Goal: Use online tool/utility: Utilize a website feature to perform a specific function

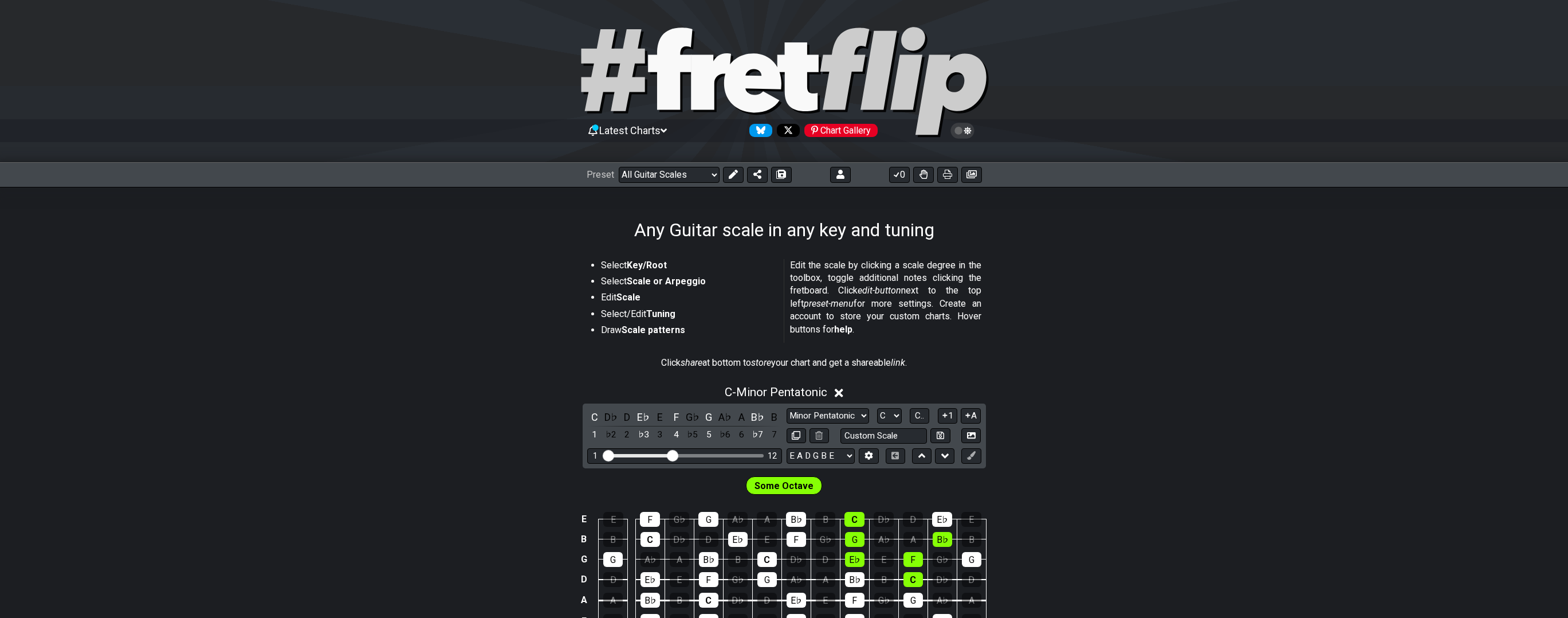
select select "/guitar-scales"
select select "C"
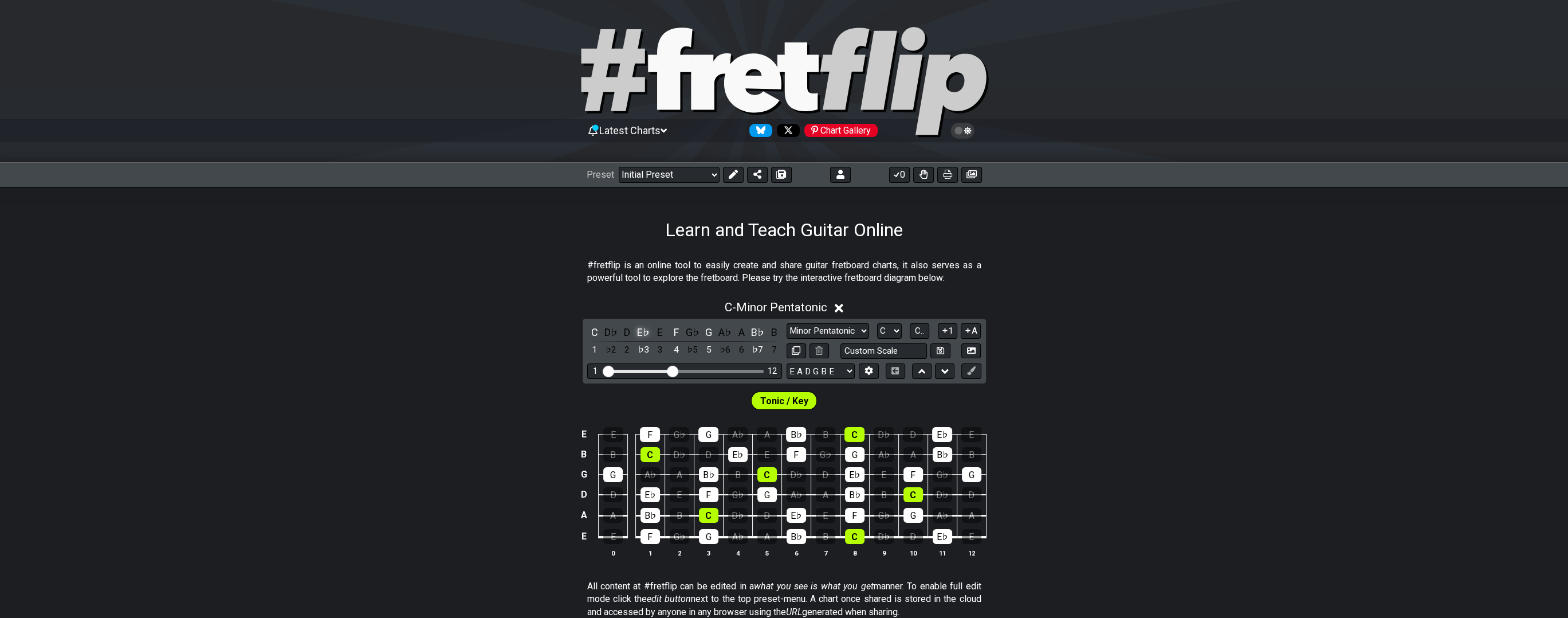
click at [639, 328] on div "E♭" at bounding box center [643, 332] width 15 height 15
click at [671, 331] on div "F" at bounding box center [675, 332] width 15 height 15
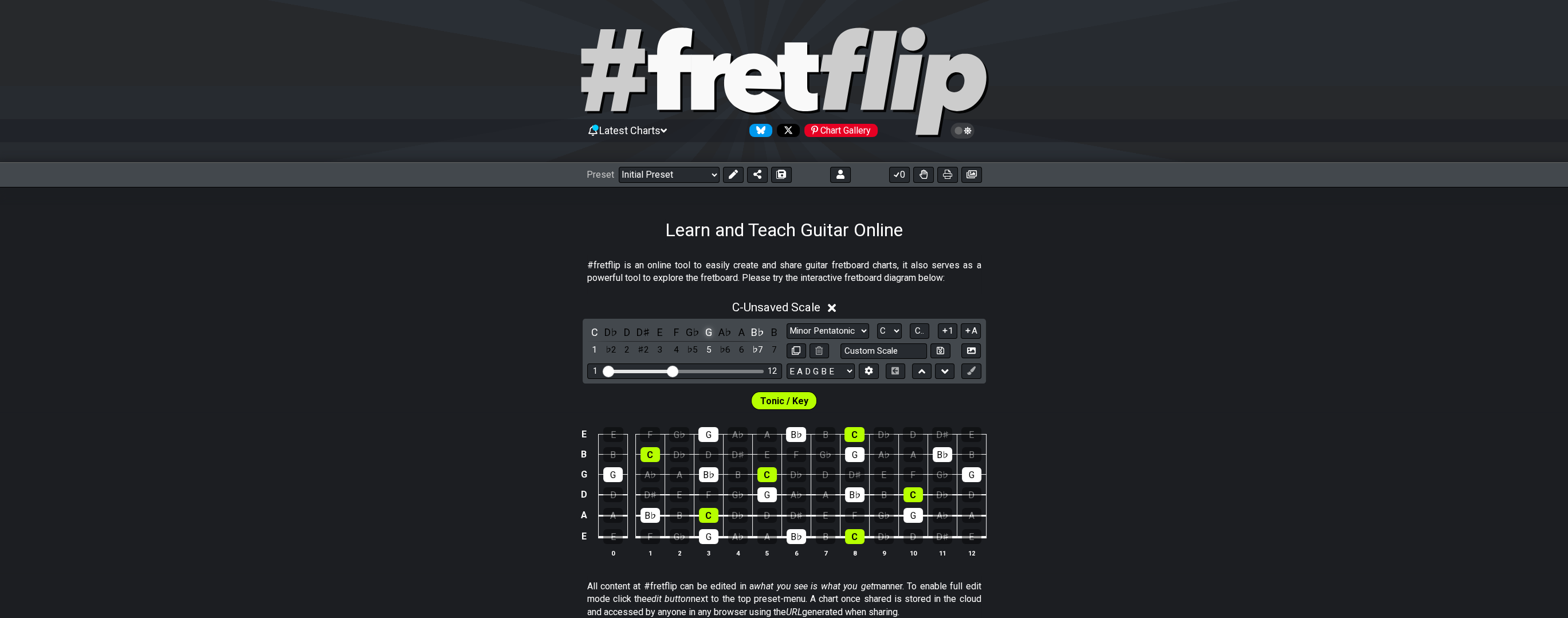
click at [708, 329] on div "G" at bounding box center [708, 332] width 15 height 15
click at [753, 330] on div "B♭" at bounding box center [757, 332] width 15 height 15
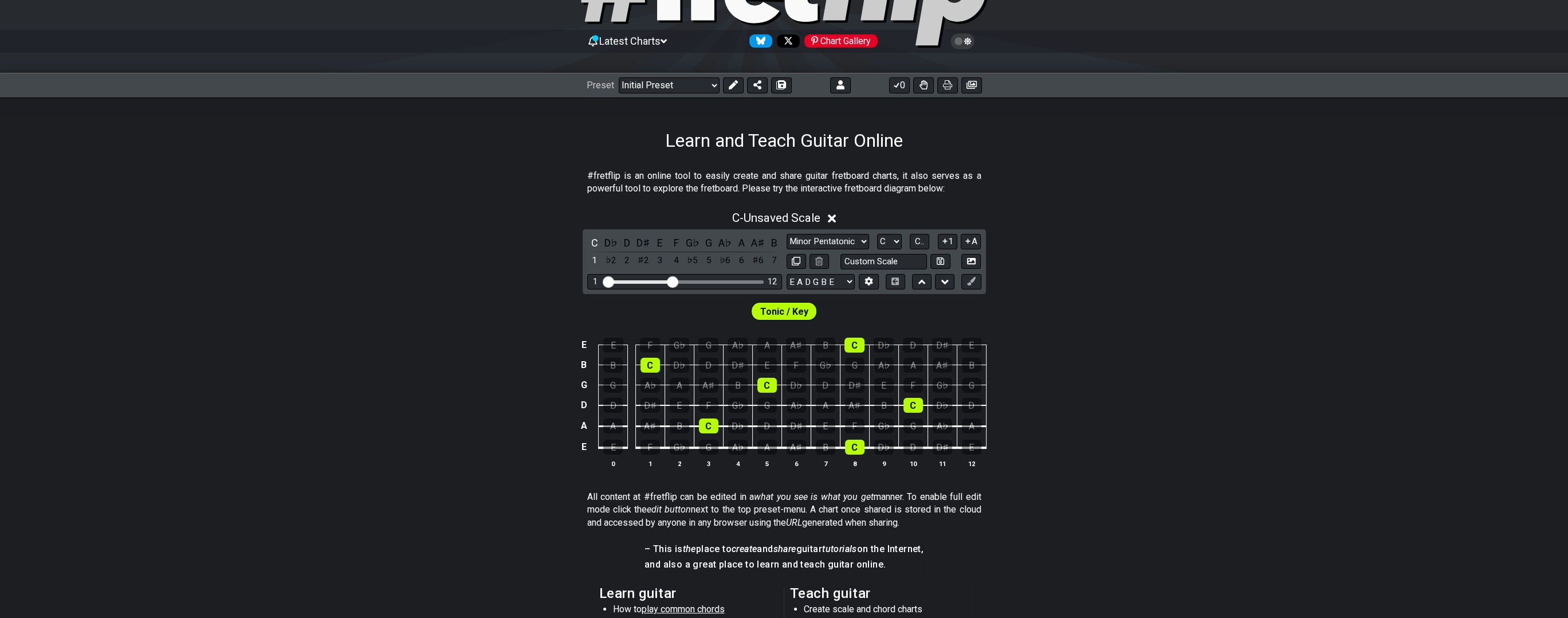
scroll to position [91, 0]
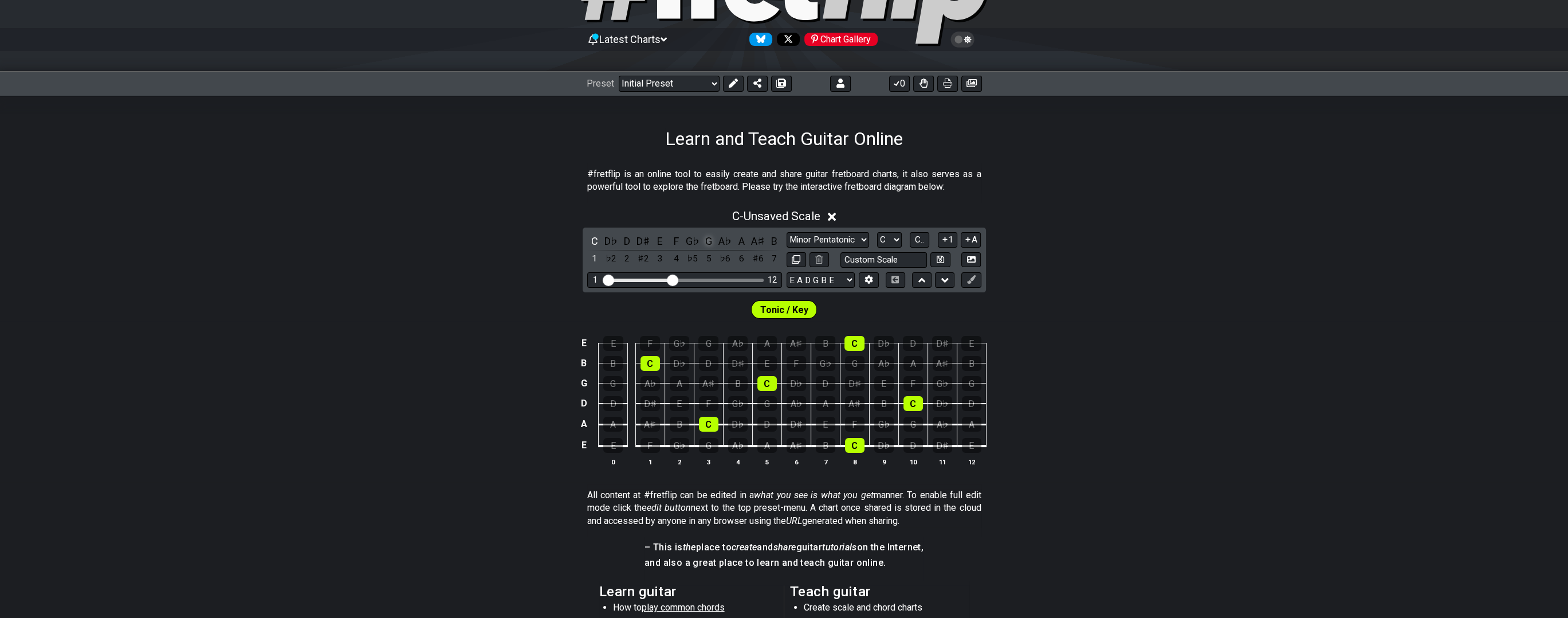
click at [709, 239] on div "G" at bounding box center [708, 241] width 15 height 15
click at [623, 239] on div "D" at bounding box center [627, 241] width 15 height 15
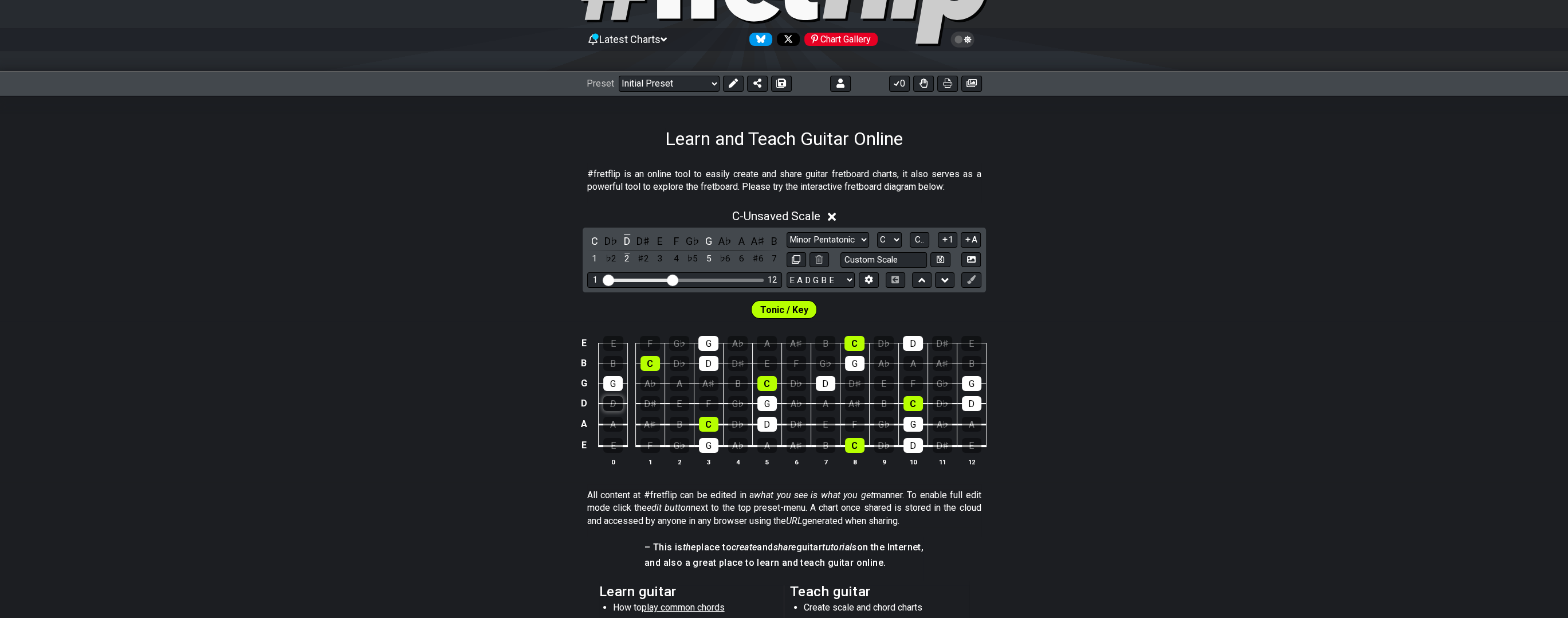
click at [614, 406] on div "D" at bounding box center [613, 403] width 19 height 15
click at [739, 242] on div "A" at bounding box center [741, 241] width 15 height 15
click at [658, 244] on div "E" at bounding box center [659, 241] width 15 height 15
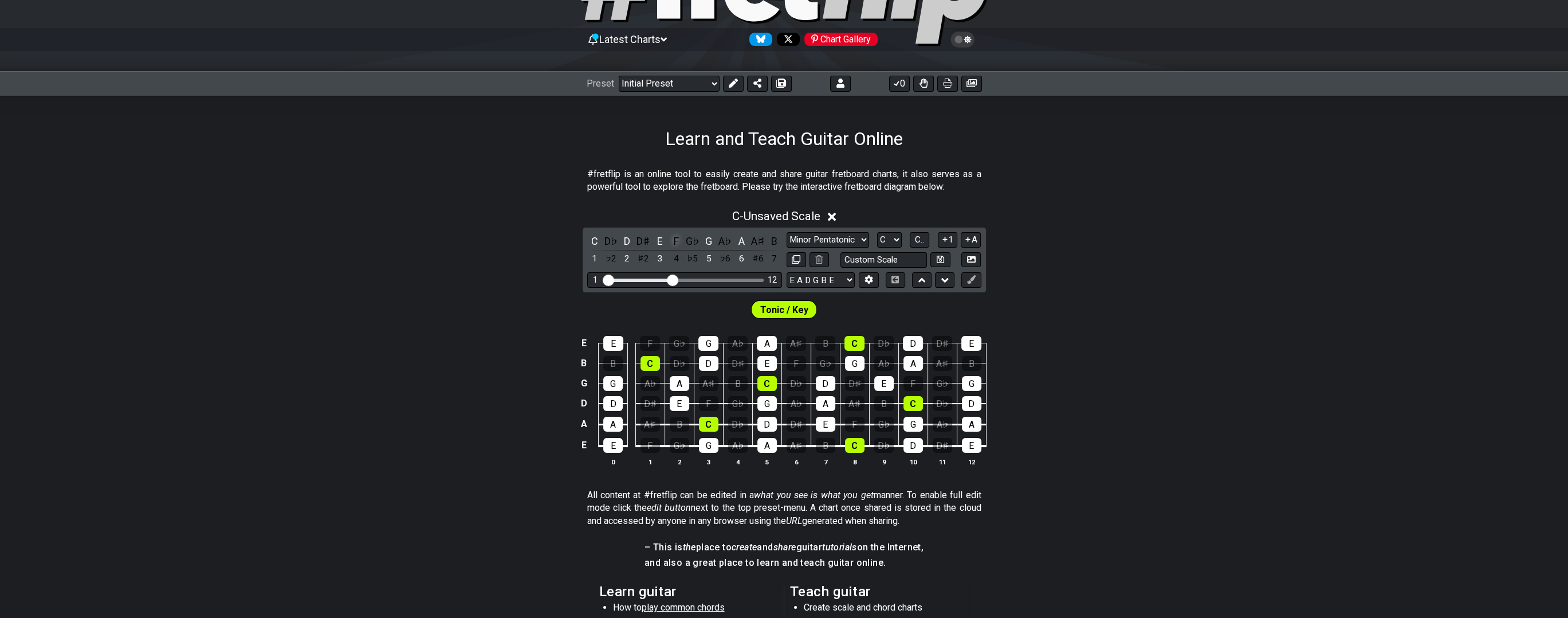
click at [674, 242] on div "F" at bounding box center [675, 241] width 15 height 15
click at [774, 240] on div "B" at bounding box center [773, 241] width 15 height 15
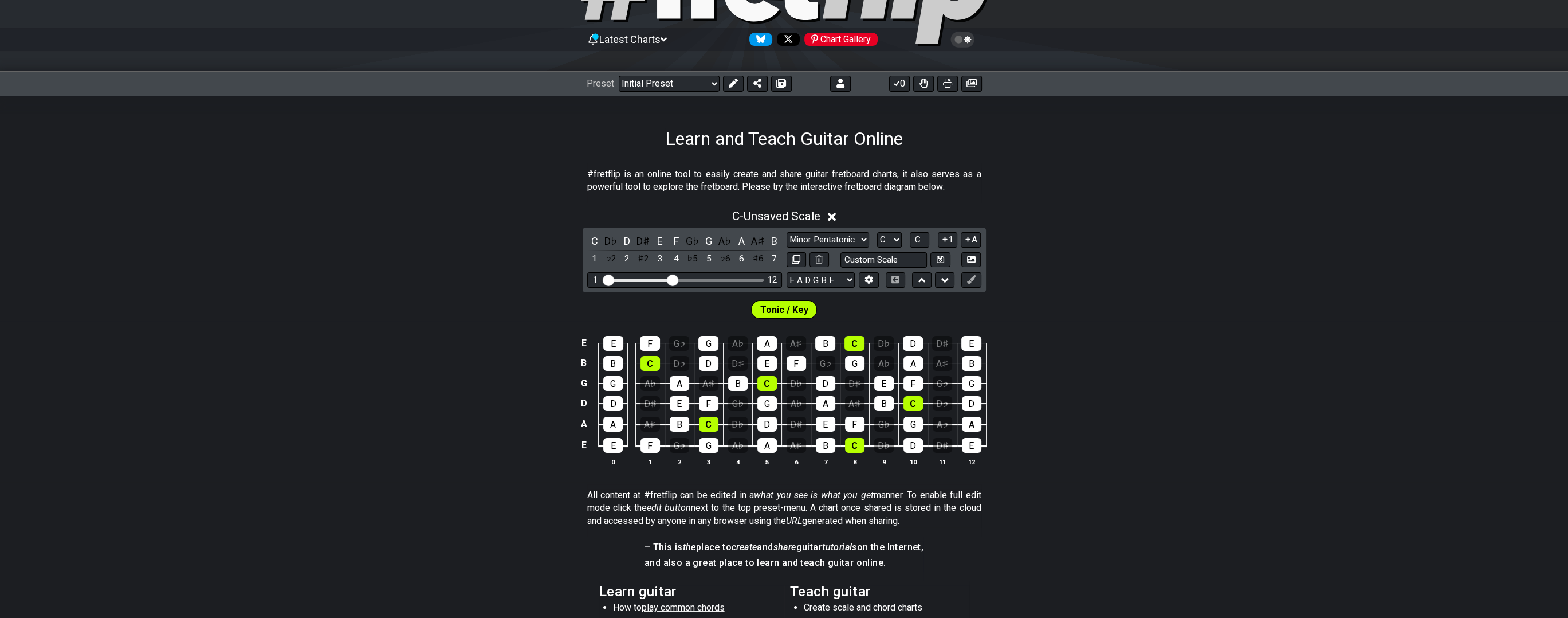
click at [791, 306] on span "Tonic / Key" at bounding box center [784, 310] width 48 height 17
click at [627, 240] on div "D" at bounding box center [627, 241] width 15 height 15
click at [596, 240] on div "C" at bounding box center [594, 241] width 15 height 15
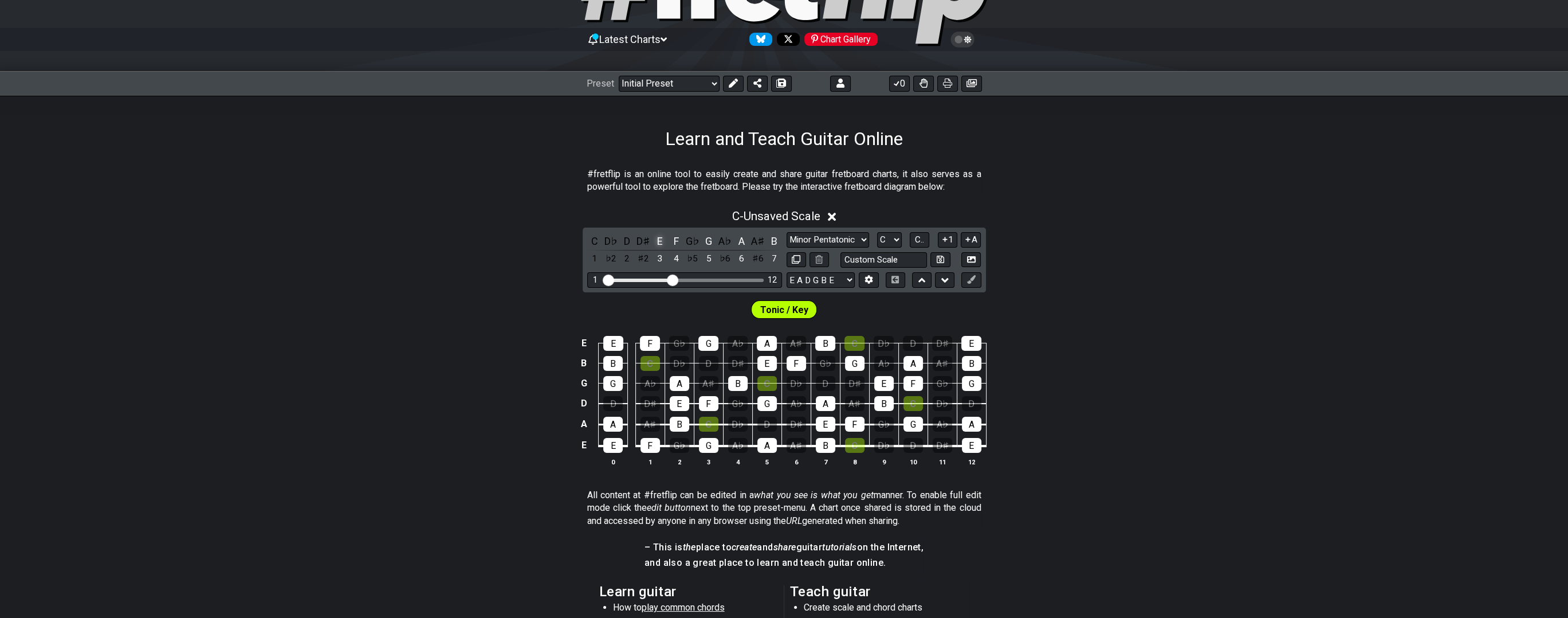
click at [658, 240] on div "E" at bounding box center [659, 241] width 15 height 15
click at [675, 239] on div "F" at bounding box center [675, 241] width 15 height 15
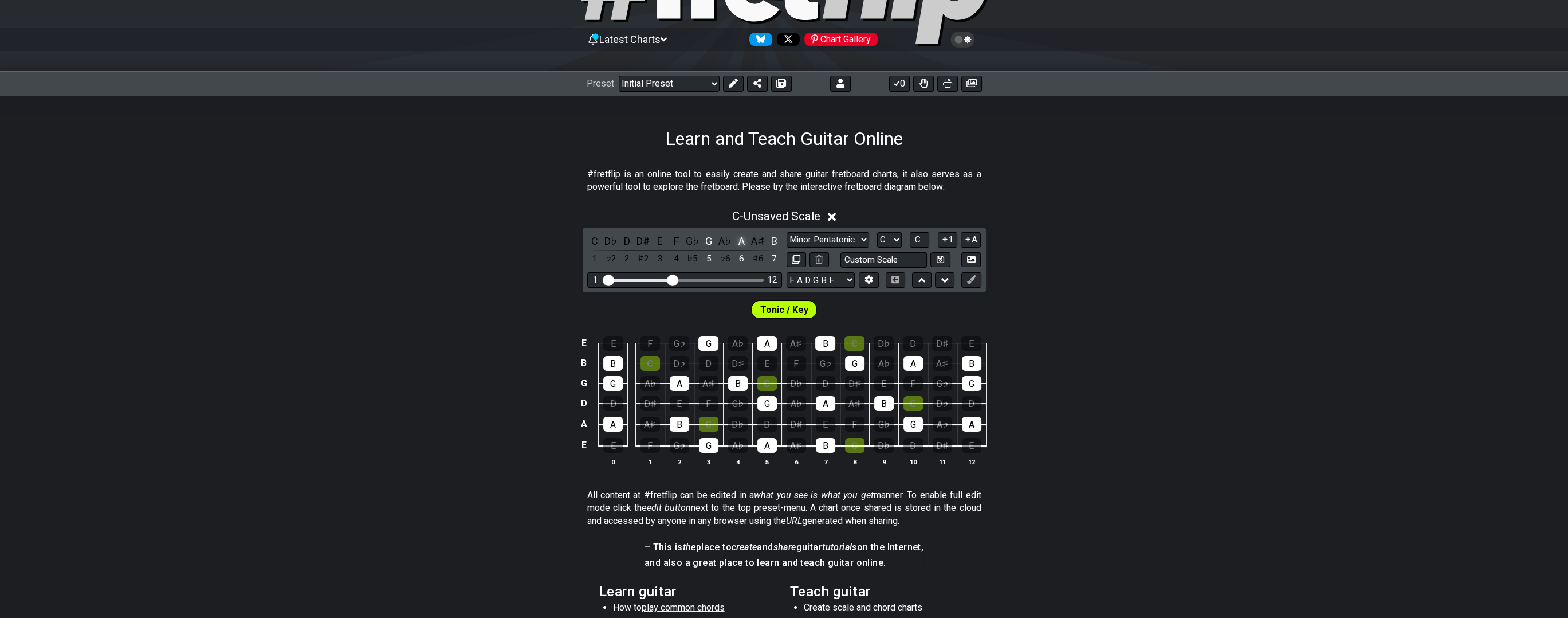
click at [738, 236] on div "A" at bounding box center [741, 241] width 15 height 15
click at [773, 240] on div "B" at bounding box center [773, 241] width 15 height 15
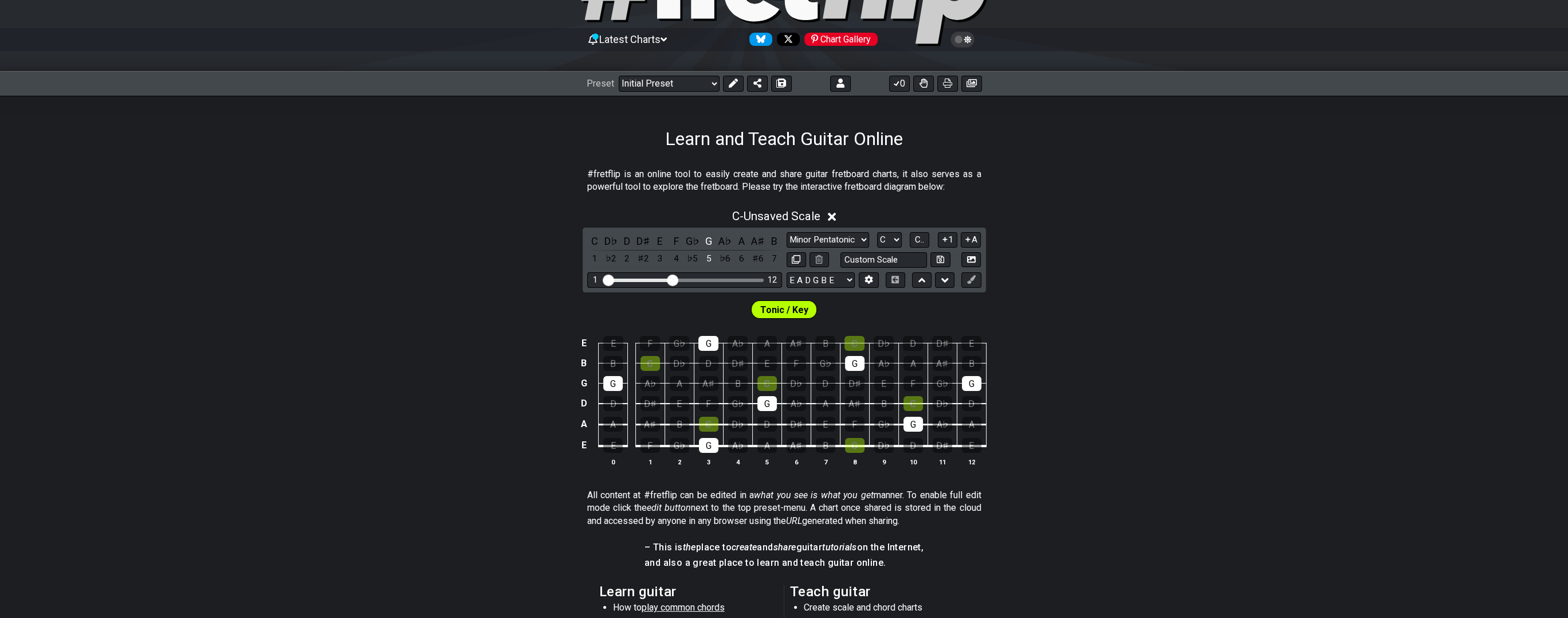
click at [834, 217] on icon at bounding box center [832, 217] width 8 height 8
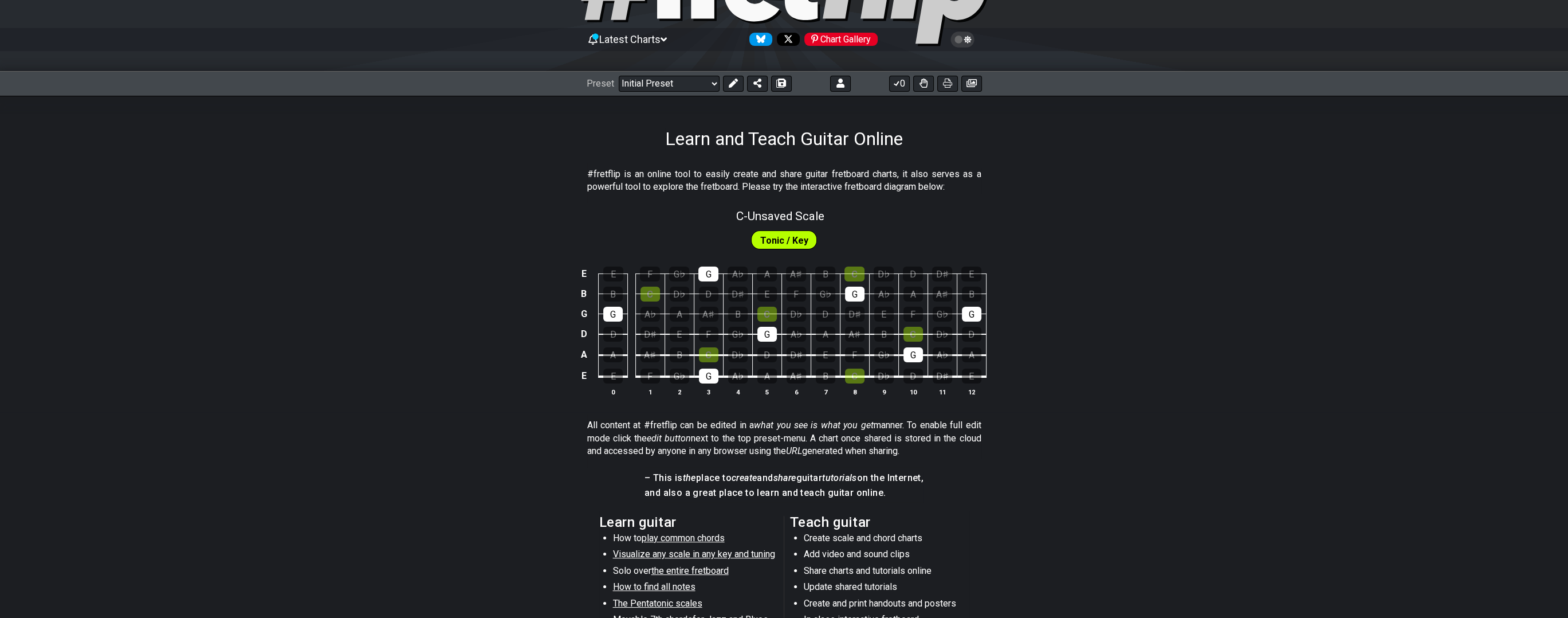
click at [784, 235] on span "Tonic / Key" at bounding box center [784, 240] width 48 height 17
click at [707, 354] on div "C" at bounding box center [709, 354] width 19 height 15
click at [764, 310] on div "C" at bounding box center [767, 314] width 19 height 15
click at [651, 294] on div "C" at bounding box center [650, 294] width 19 height 15
click at [855, 373] on div "C" at bounding box center [855, 376] width 19 height 15
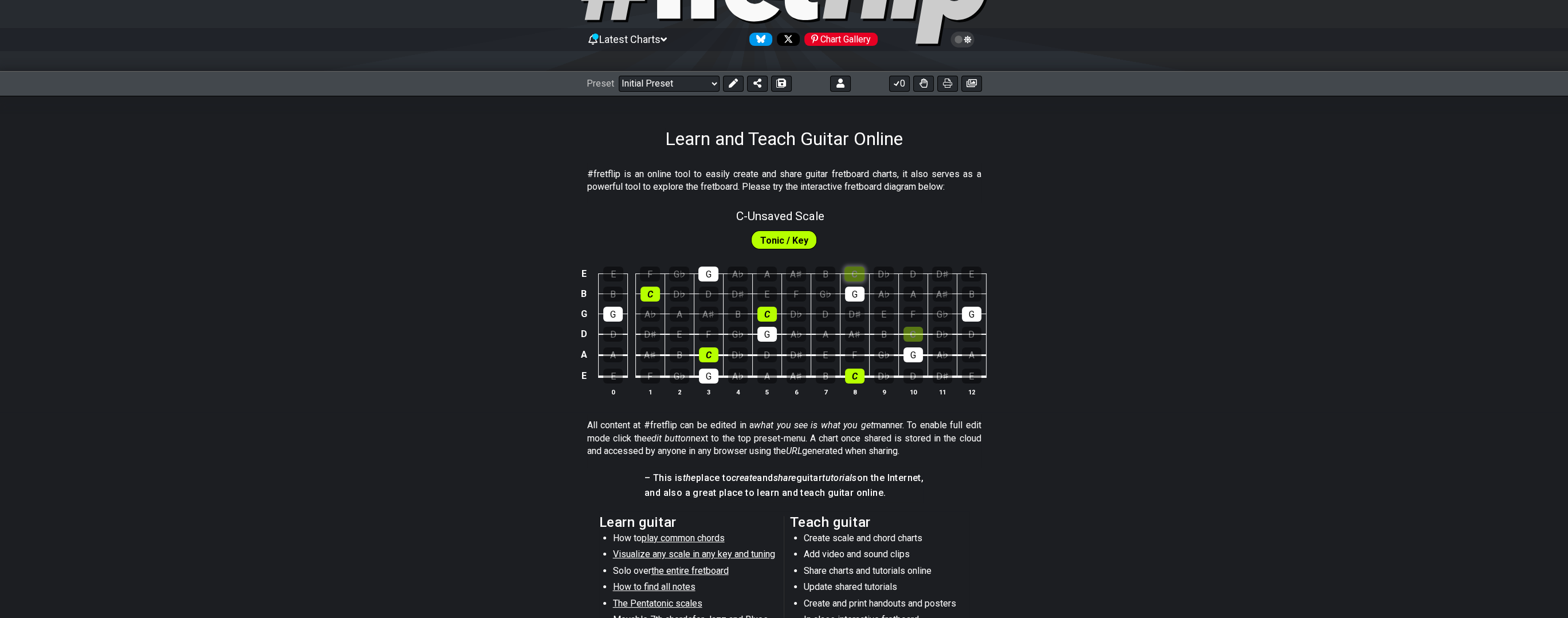
click at [857, 271] on div "C" at bounding box center [854, 274] width 20 height 15
click at [913, 327] on div "C" at bounding box center [913, 333] width 19 height 15
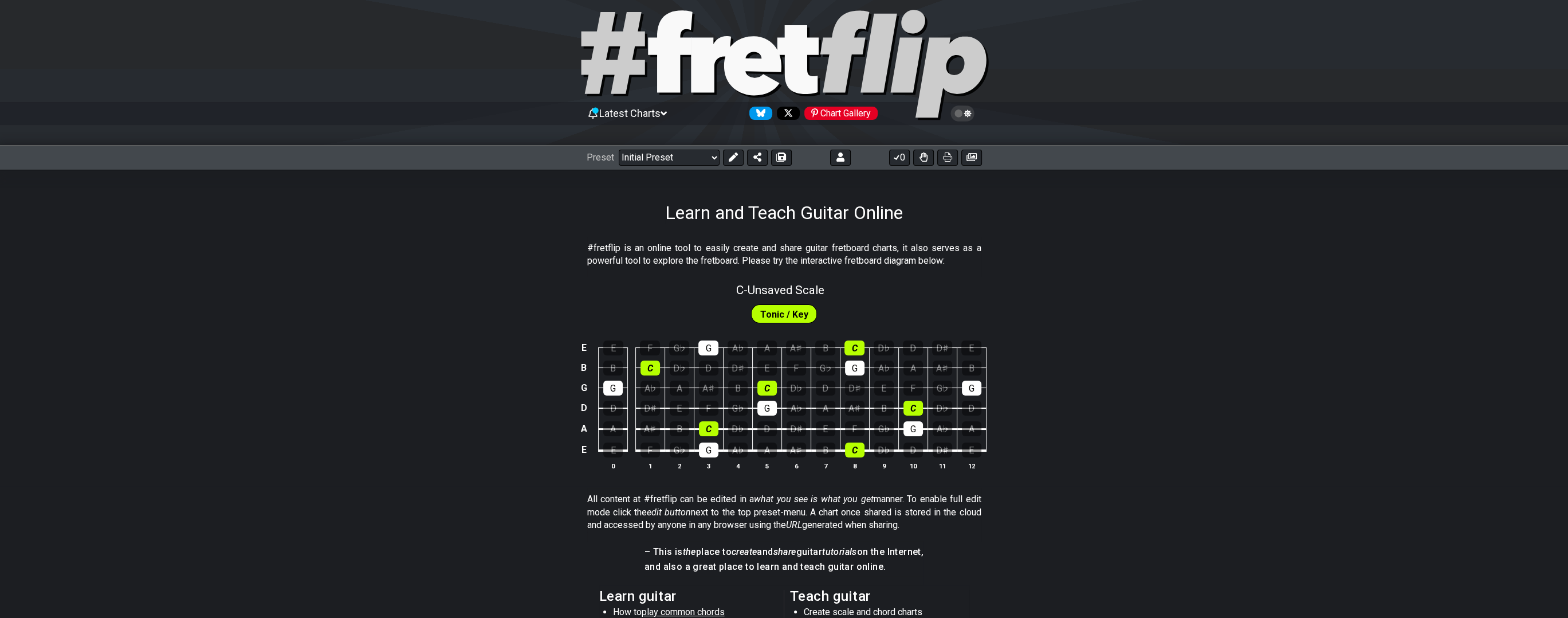
scroll to position [0, 0]
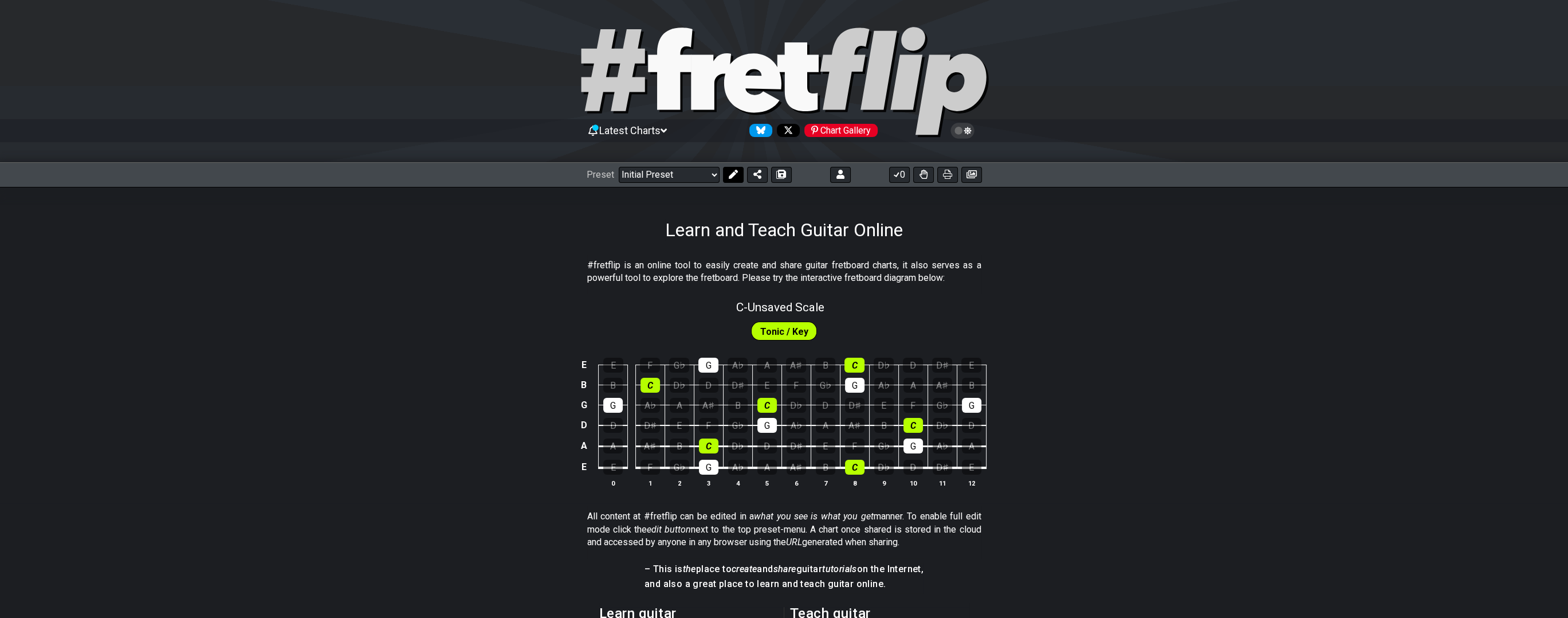
click at [732, 173] on icon at bounding box center [732, 174] width 9 height 9
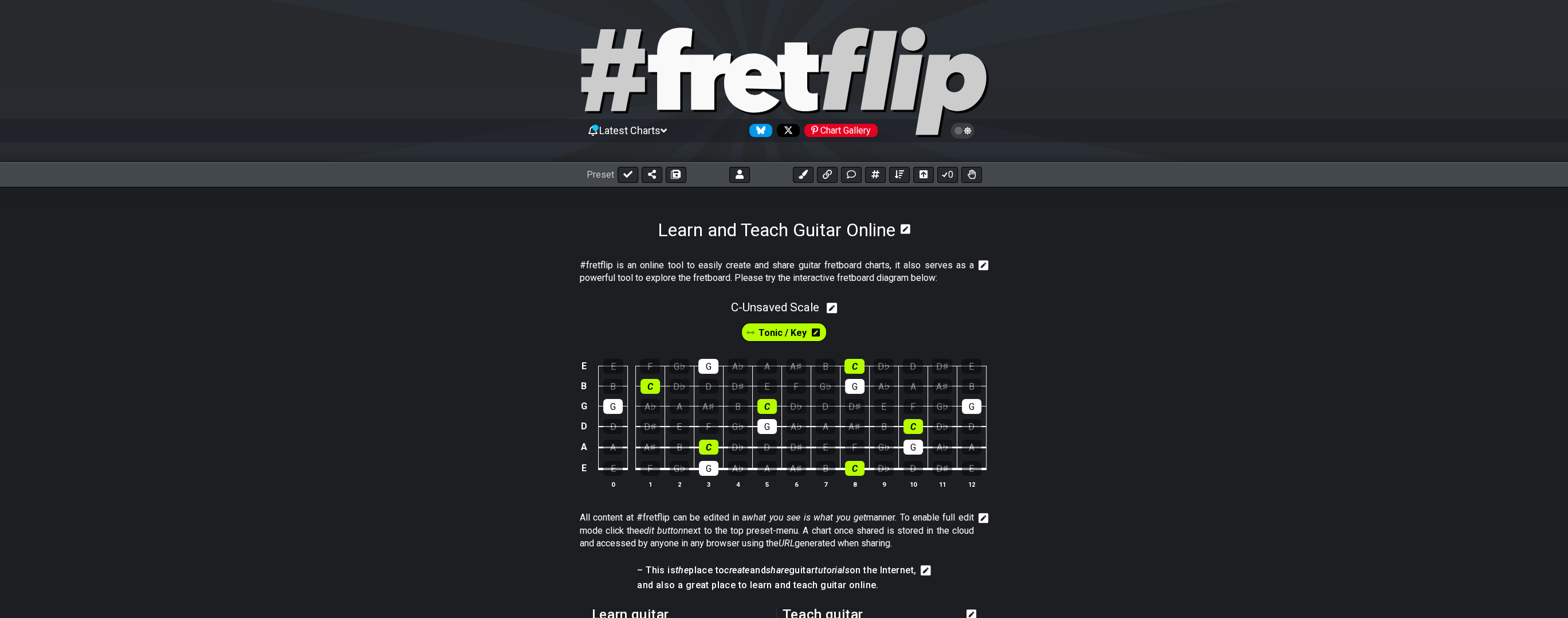
click at [804, 330] on span "Tonic / Key" at bounding box center [782, 333] width 48 height 17
click at [770, 383] on div "E" at bounding box center [767, 386] width 19 height 15
click at [769, 382] on div "E" at bounding box center [767, 386] width 19 height 15
click at [753, 337] on icon at bounding box center [752, 333] width 8 height 10
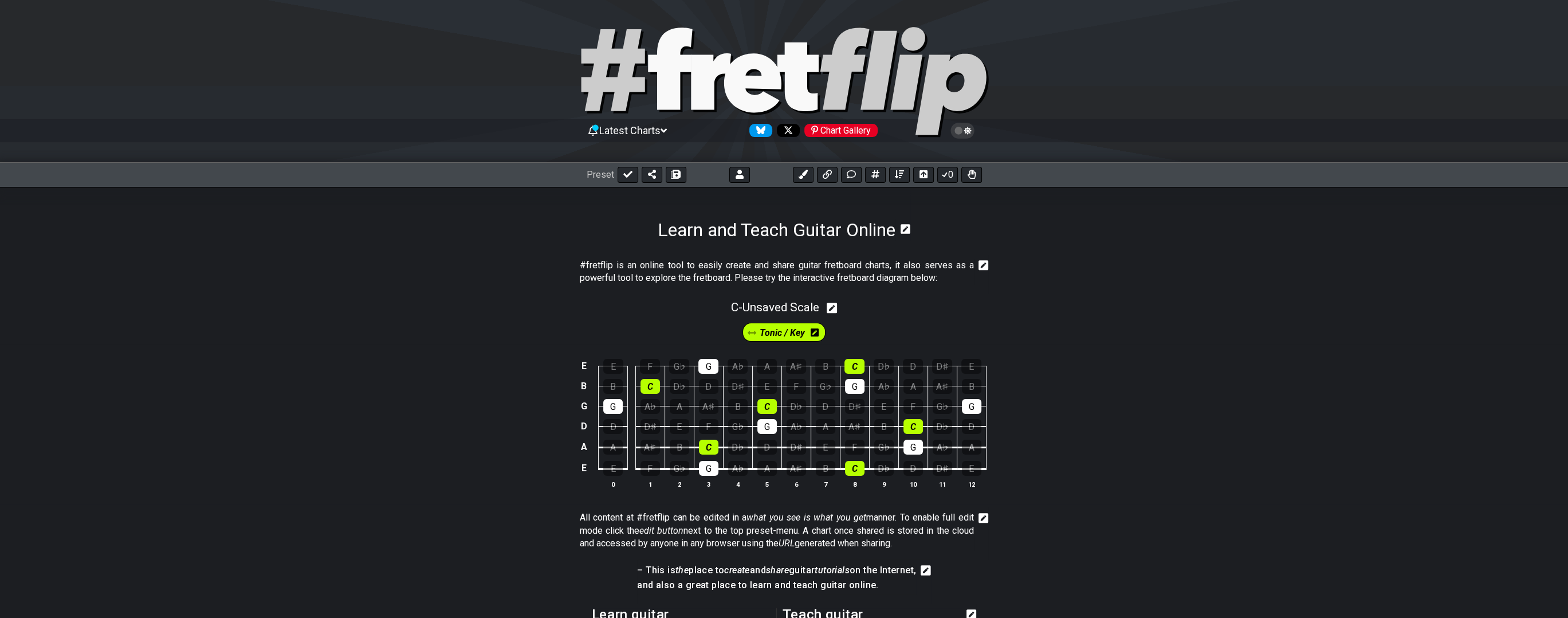
click at [817, 334] on icon at bounding box center [815, 333] width 8 height 8
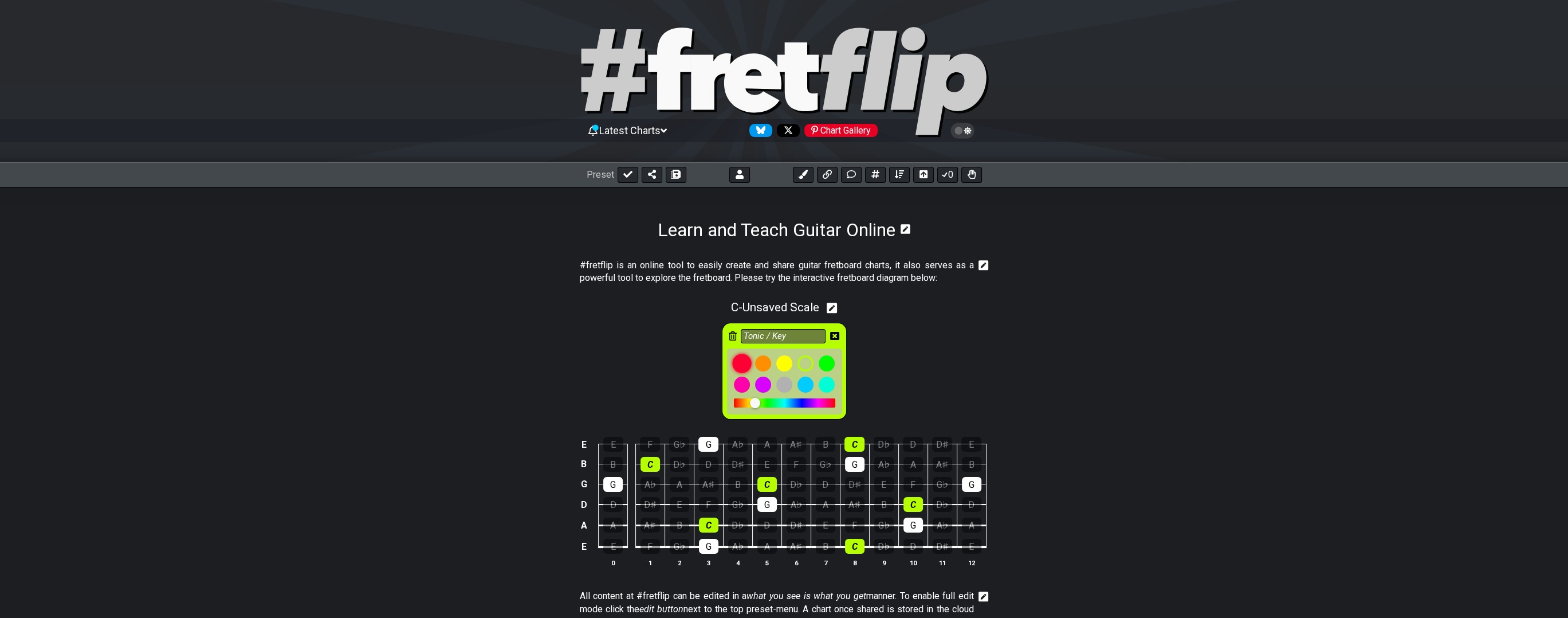
click at [743, 366] on div at bounding box center [742, 363] width 19 height 19
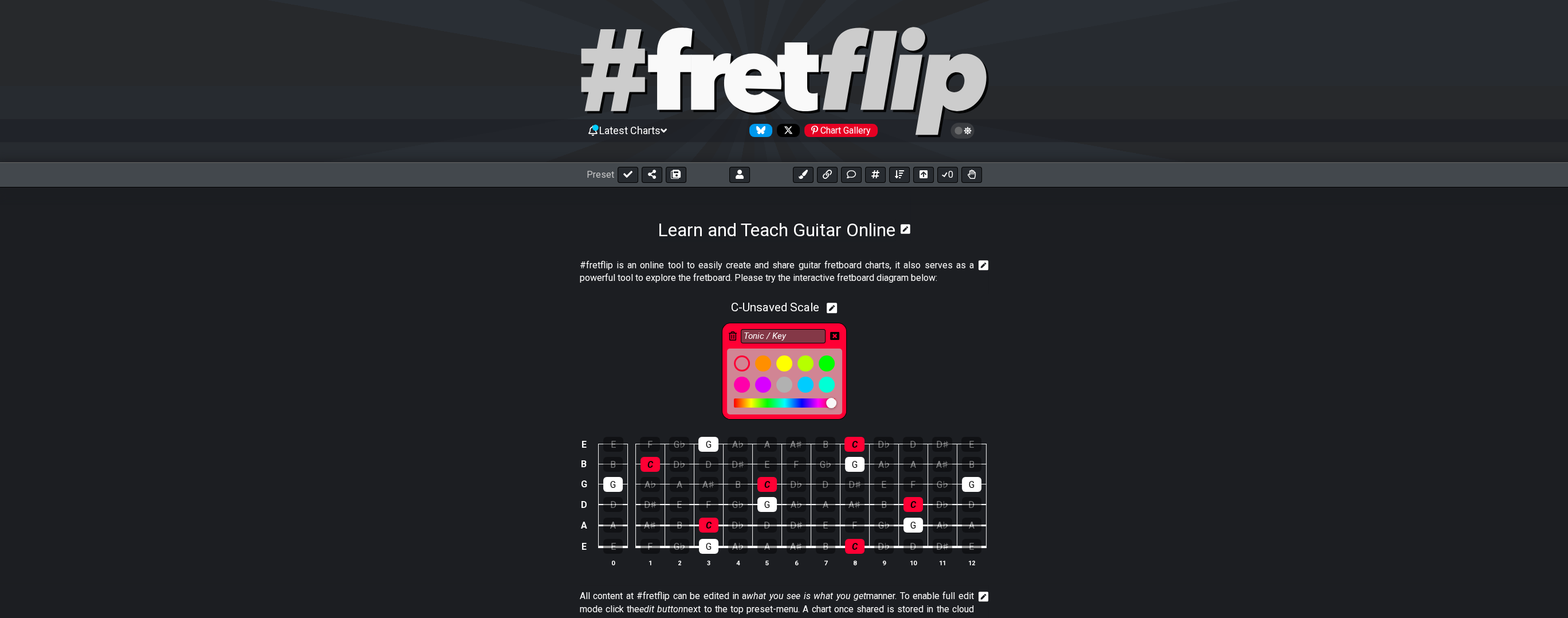
click at [909, 370] on div "Tonic / Key" at bounding box center [784, 369] width 1568 height 107
click at [836, 331] on icon at bounding box center [834, 335] width 9 height 9
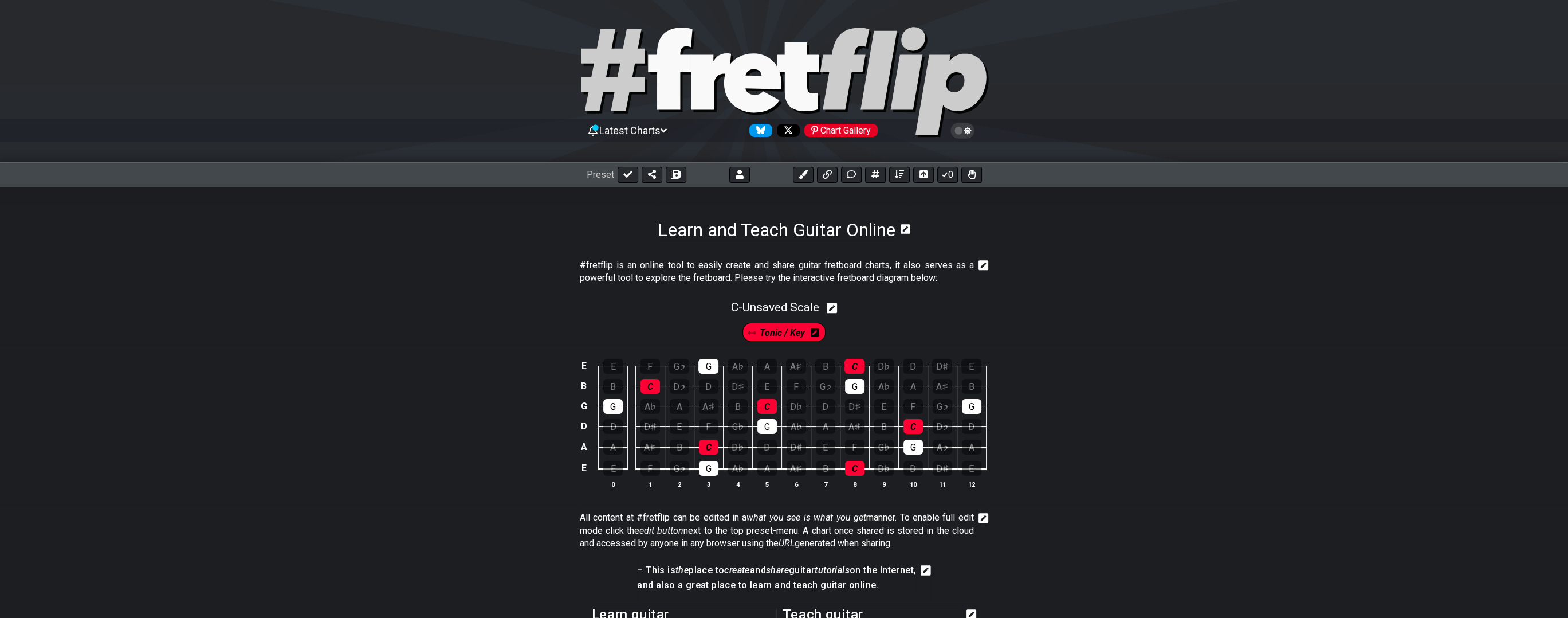
click at [983, 519] on icon at bounding box center [984, 518] width 10 height 12
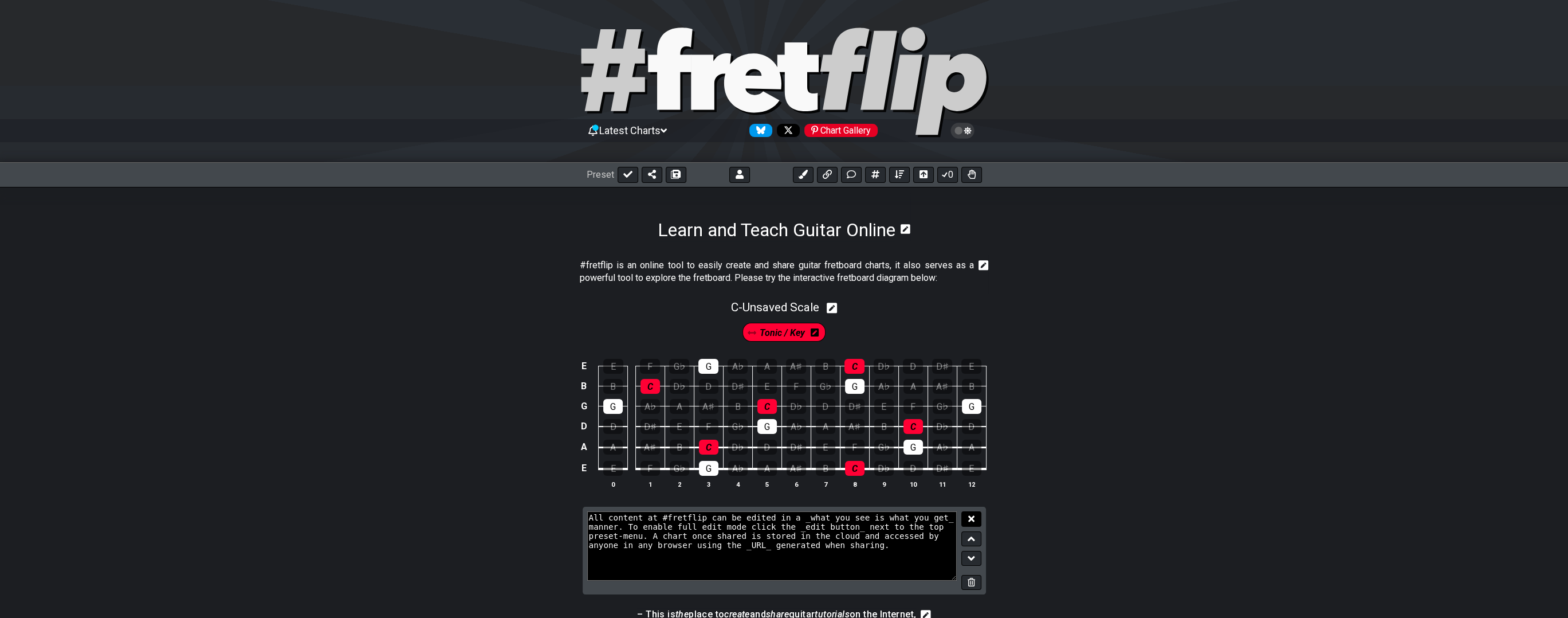
click at [975, 519] on button at bounding box center [971, 519] width 19 height 15
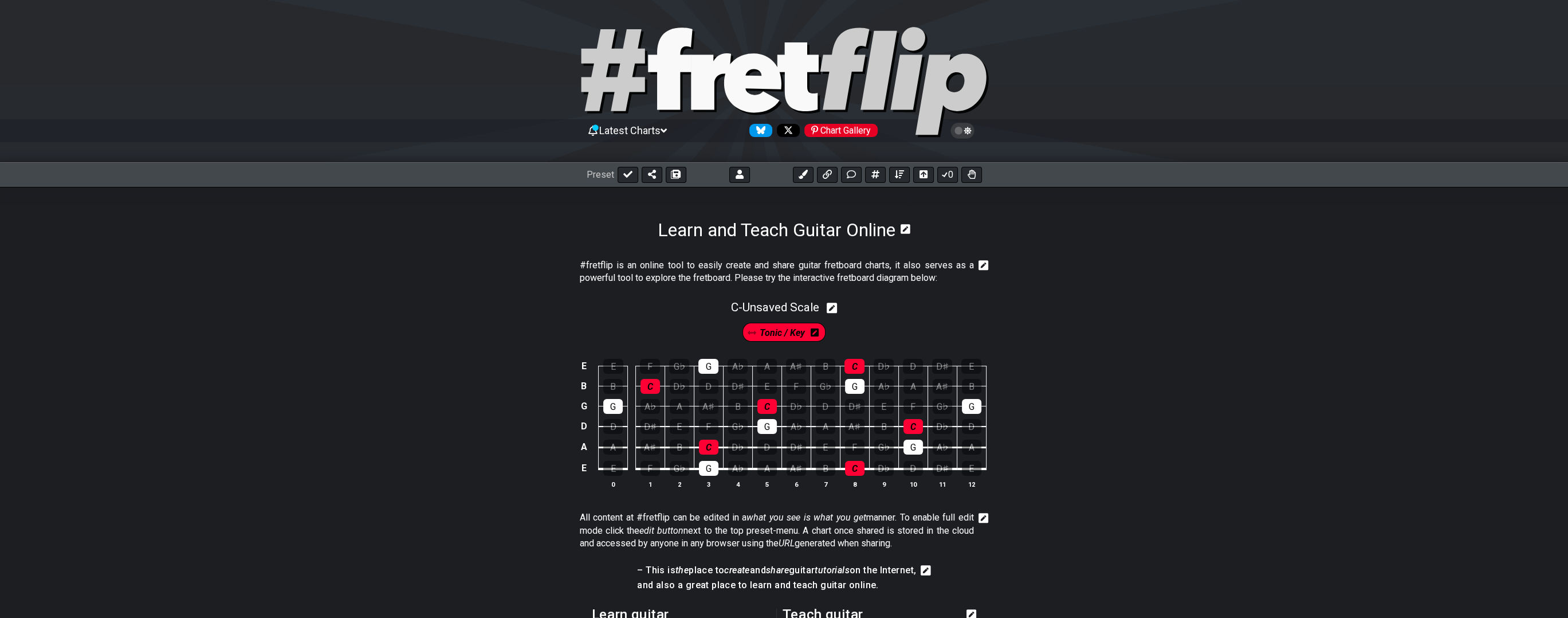
click at [983, 265] on icon at bounding box center [984, 265] width 10 height 12
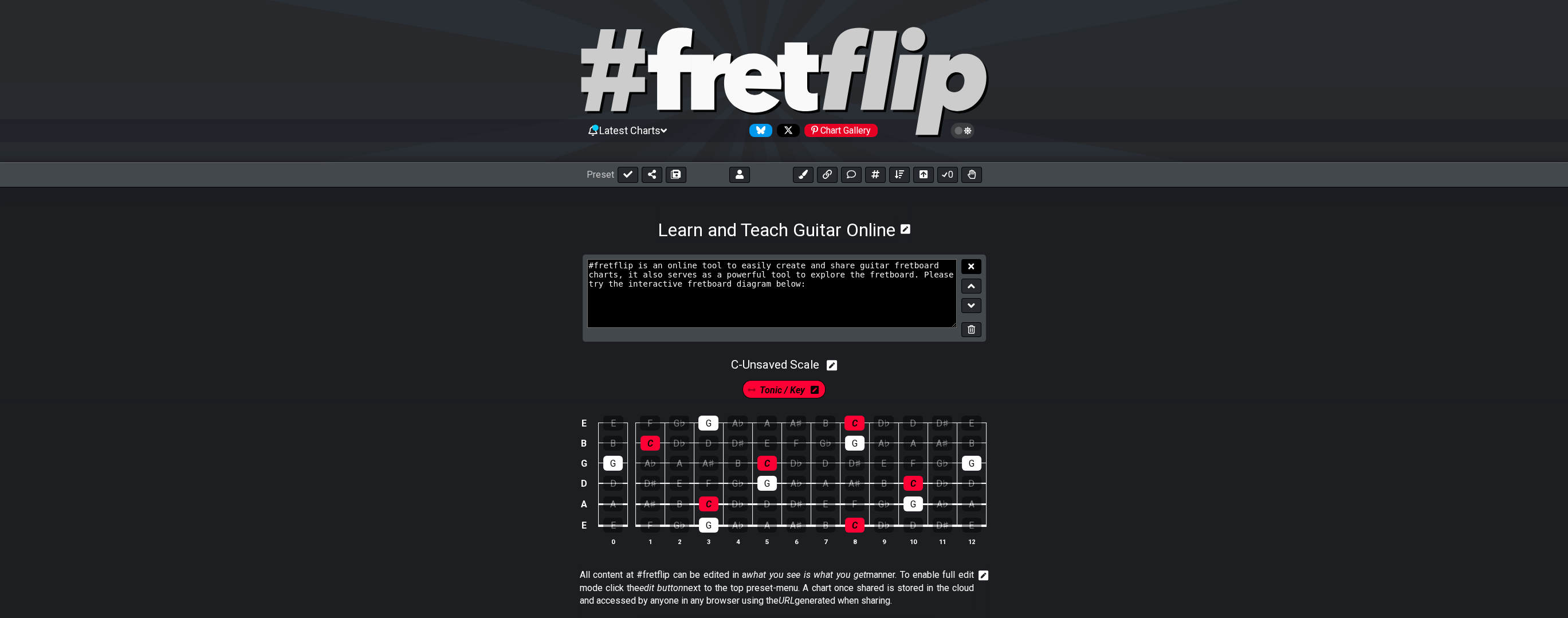
click at [973, 265] on icon at bounding box center [971, 266] width 6 height 6
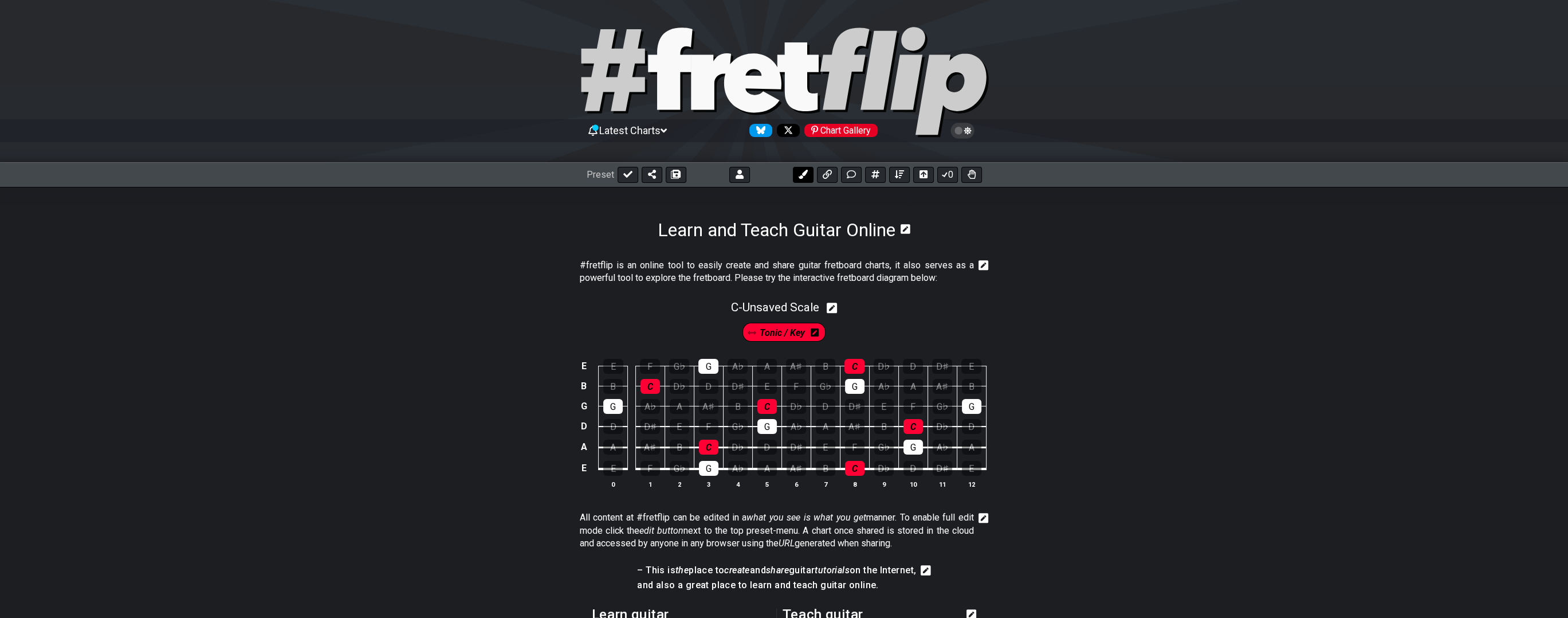
click at [809, 173] on button at bounding box center [803, 174] width 21 height 16
click at [829, 333] on span "New Marker" at bounding box center [827, 333] width 48 height 17
click at [797, 386] on div "F" at bounding box center [796, 386] width 19 height 15
click at [839, 323] on div "New Marker" at bounding box center [829, 332] width 91 height 18
click at [859, 333] on icon at bounding box center [863, 332] width 8 height 9
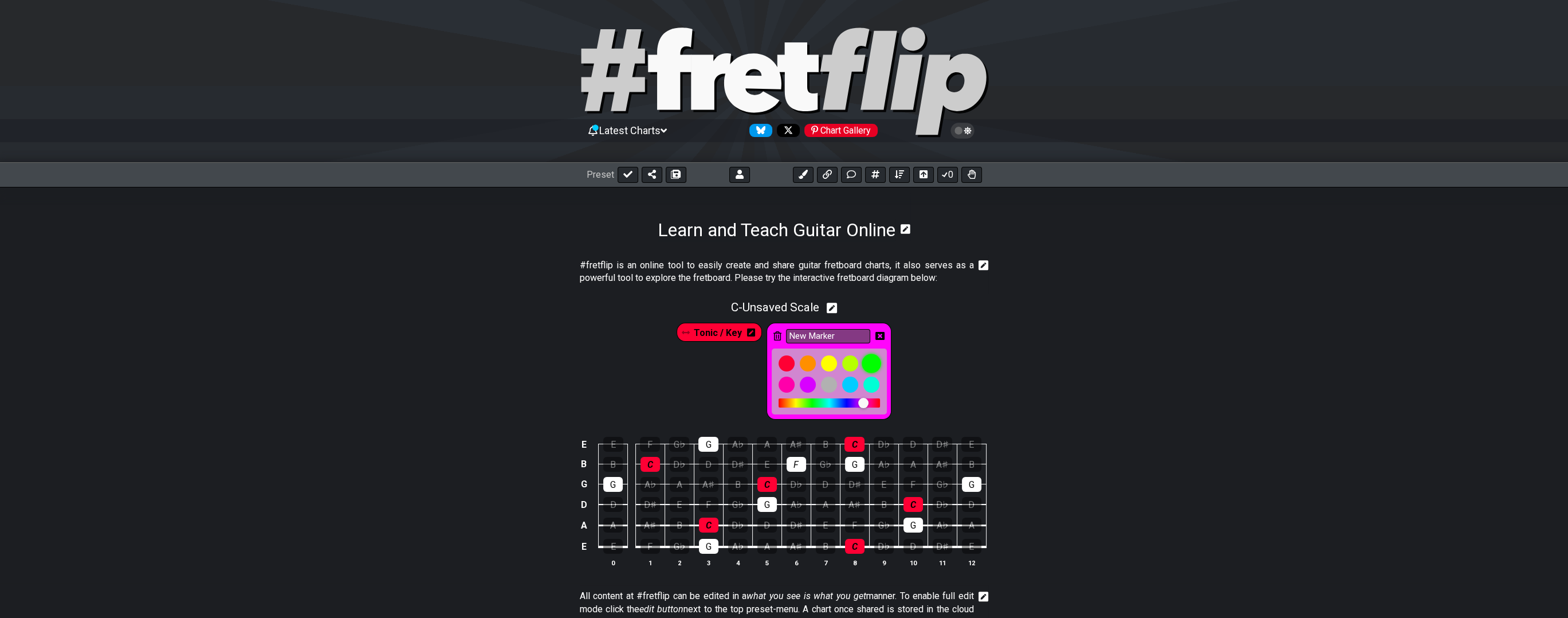
click at [870, 362] on div at bounding box center [871, 363] width 19 height 19
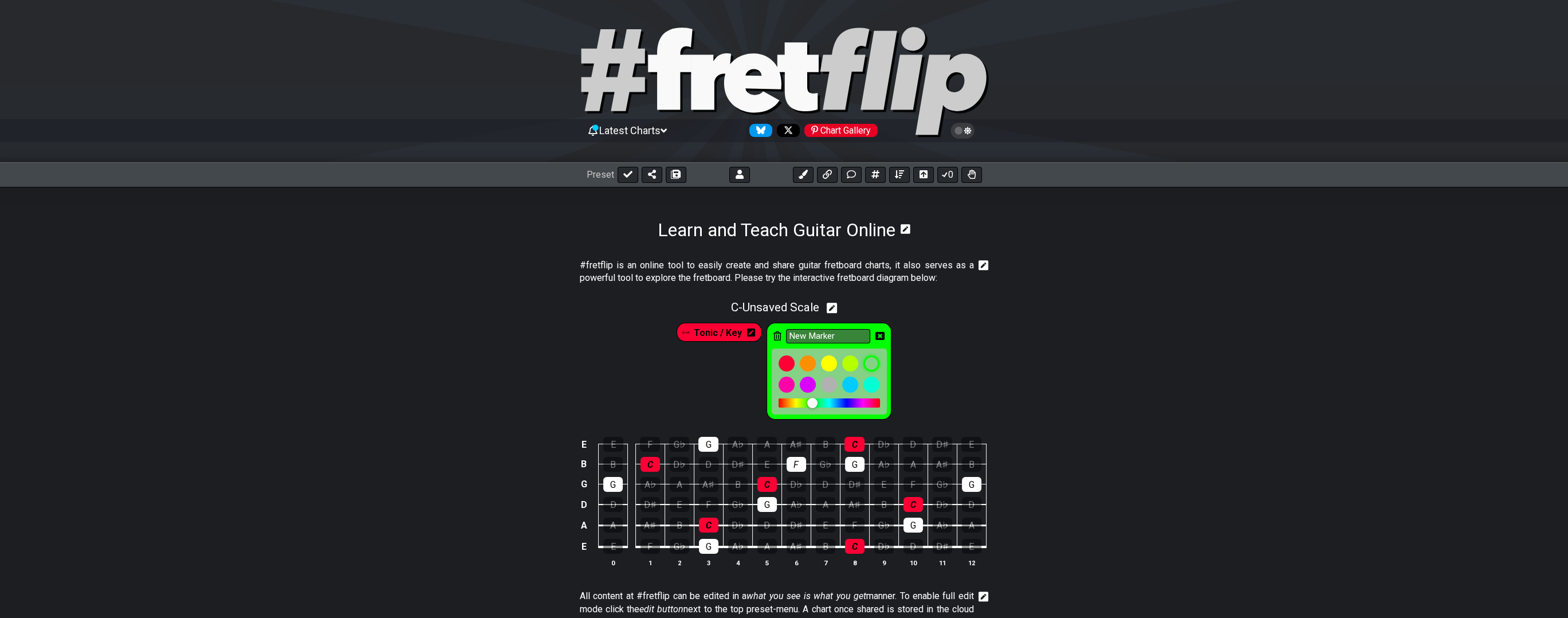
click at [876, 336] on icon at bounding box center [879, 336] width 9 height 8
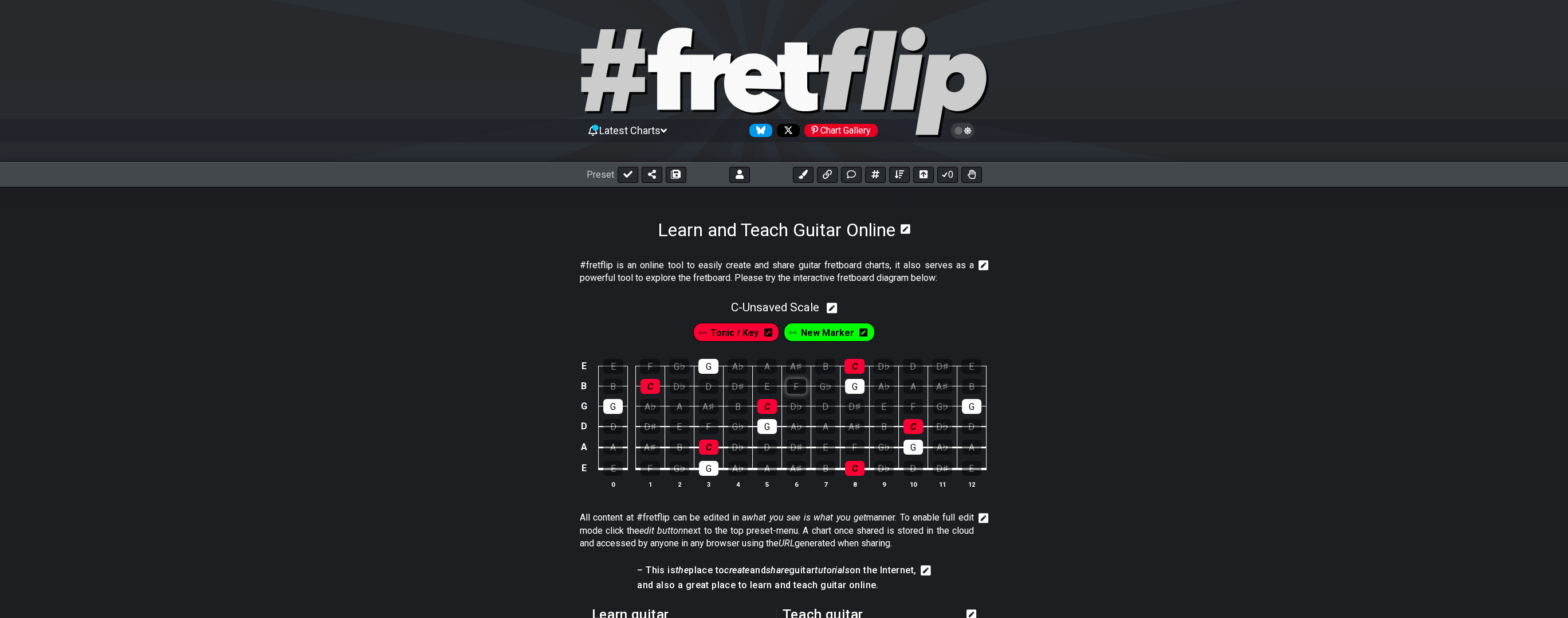
click at [799, 385] on div "F" at bounding box center [796, 386] width 19 height 15
click at [798, 385] on div "F" at bounding box center [796, 386] width 19 height 15
click at [802, 385] on div "F" at bounding box center [796, 386] width 19 height 15
click at [809, 333] on span "New Marker" at bounding box center [827, 333] width 53 height 17
click at [793, 382] on div "F" at bounding box center [796, 386] width 19 height 15
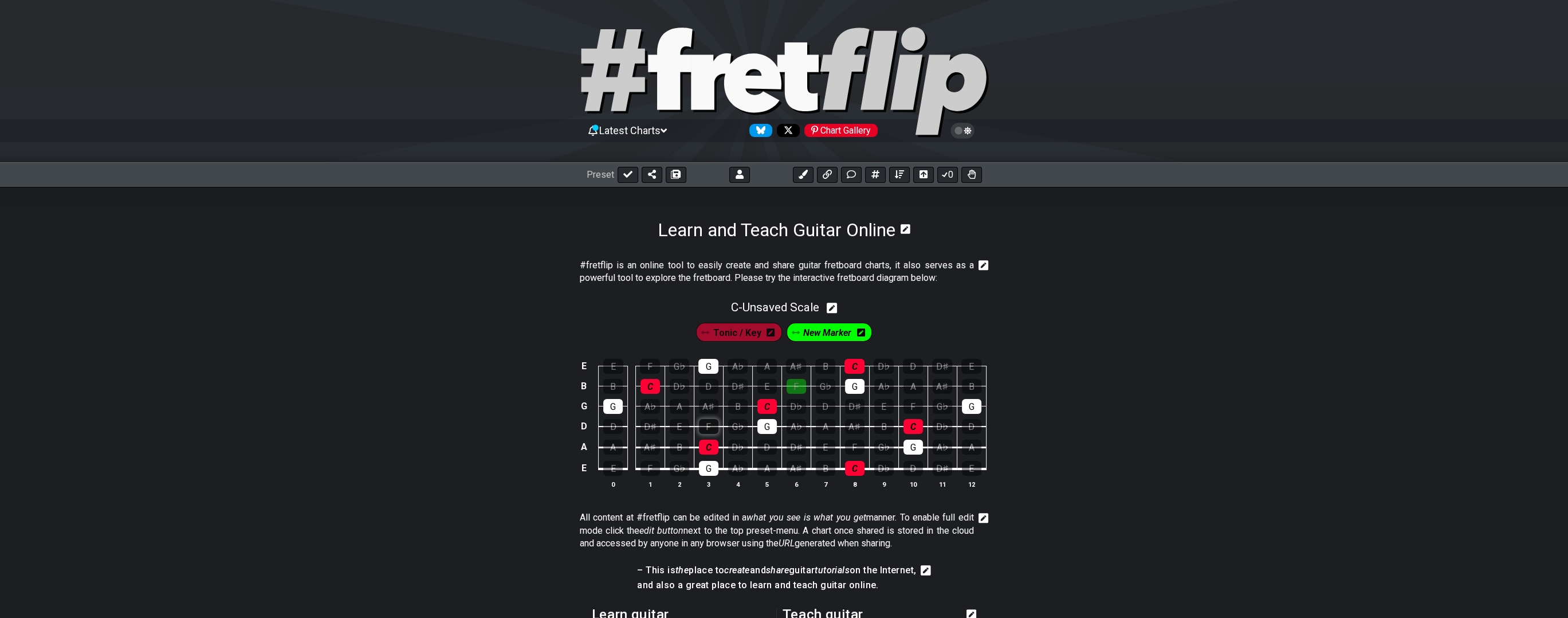
click at [706, 429] on div "F" at bounding box center [709, 426] width 19 height 15
click at [649, 463] on div "F" at bounding box center [650, 468] width 19 height 15
click at [648, 365] on div "F" at bounding box center [650, 366] width 20 height 15
click at [856, 446] on div "F" at bounding box center [855, 446] width 19 height 15
click at [907, 403] on div "F" at bounding box center [913, 406] width 19 height 15
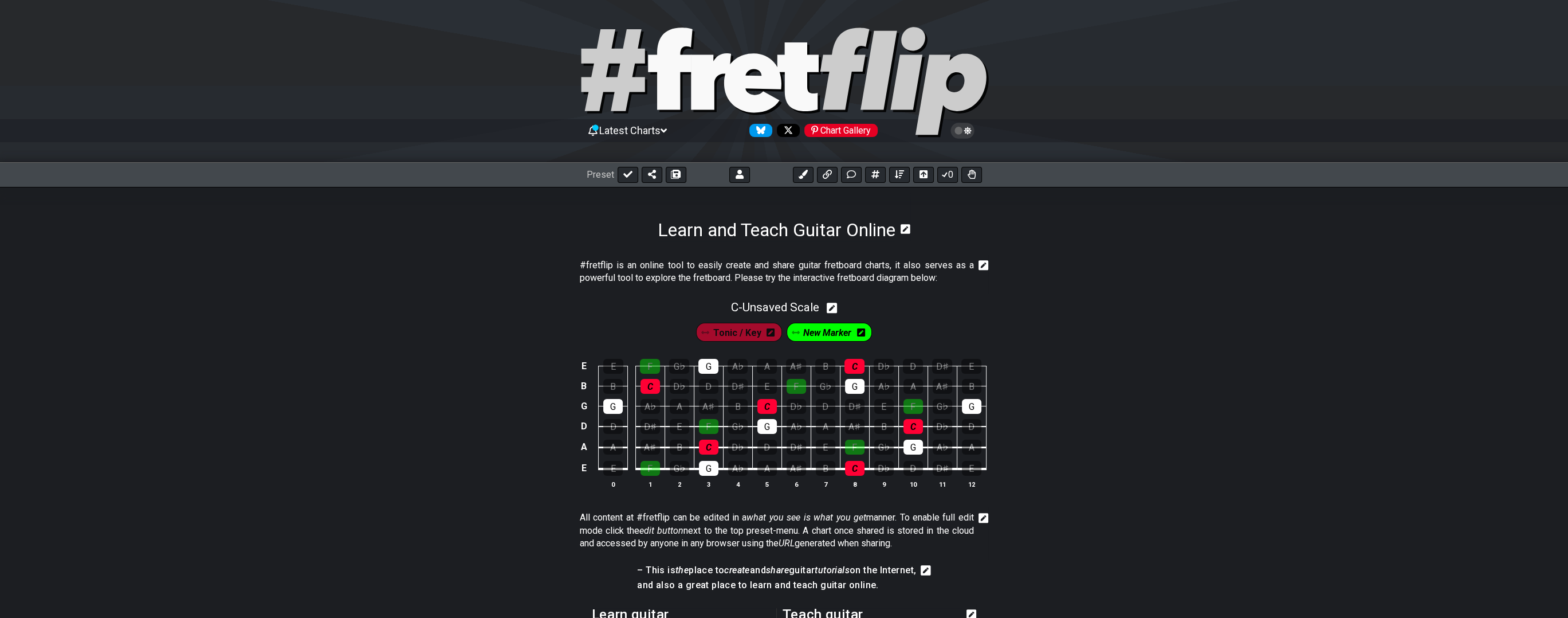
click at [1102, 412] on div "E E F G♭ G A♭ A A♯ B C D♭ D D♯ E B B C D♭ D D♯ E F G♭ G A♭ A A♯ B G G A♭ A A♯ B…" at bounding box center [784, 424] width 1568 height 161
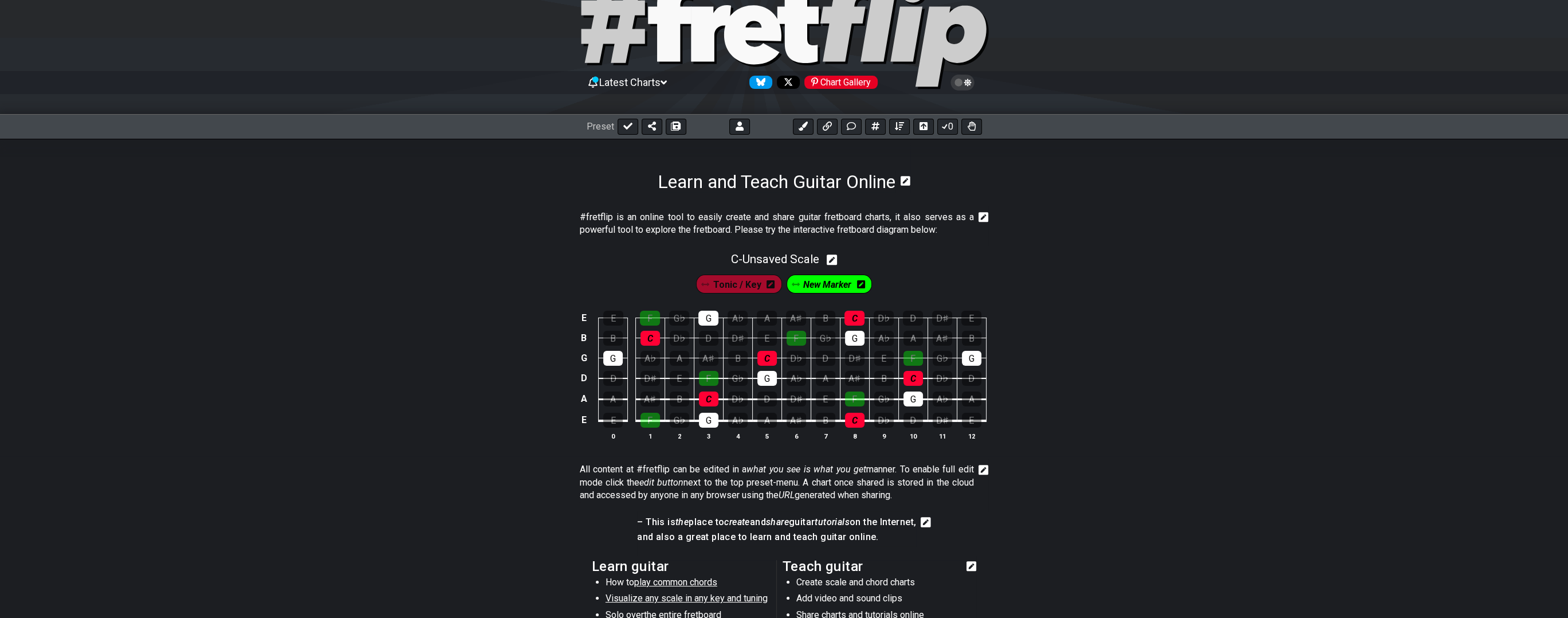
scroll to position [51, 0]
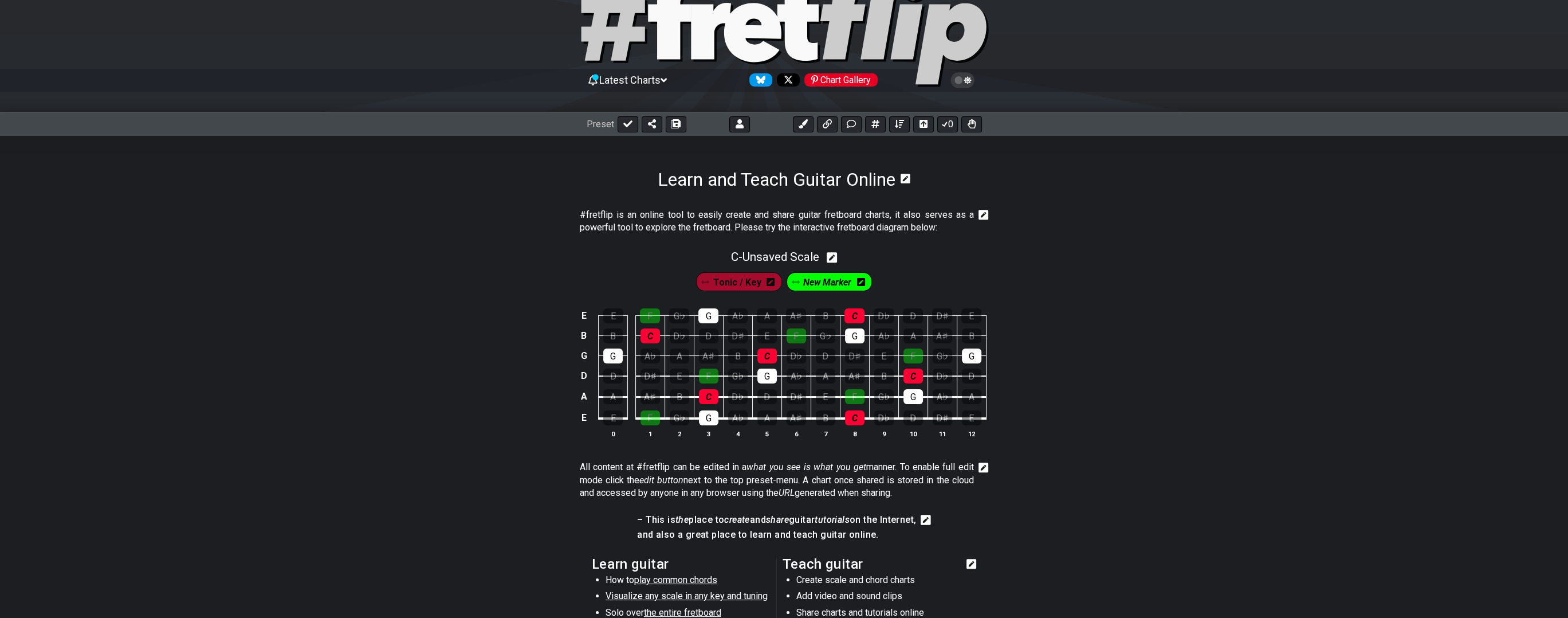
click at [794, 286] on icon at bounding box center [796, 283] width 8 height 10
click at [836, 285] on span "New Marker" at bounding box center [827, 283] width 48 height 17
click at [835, 284] on span "New Marker" at bounding box center [827, 283] width 53 height 17
click at [835, 284] on span "New Marker" at bounding box center [827, 283] width 48 height 17
click at [861, 278] on icon at bounding box center [863, 282] width 8 height 8
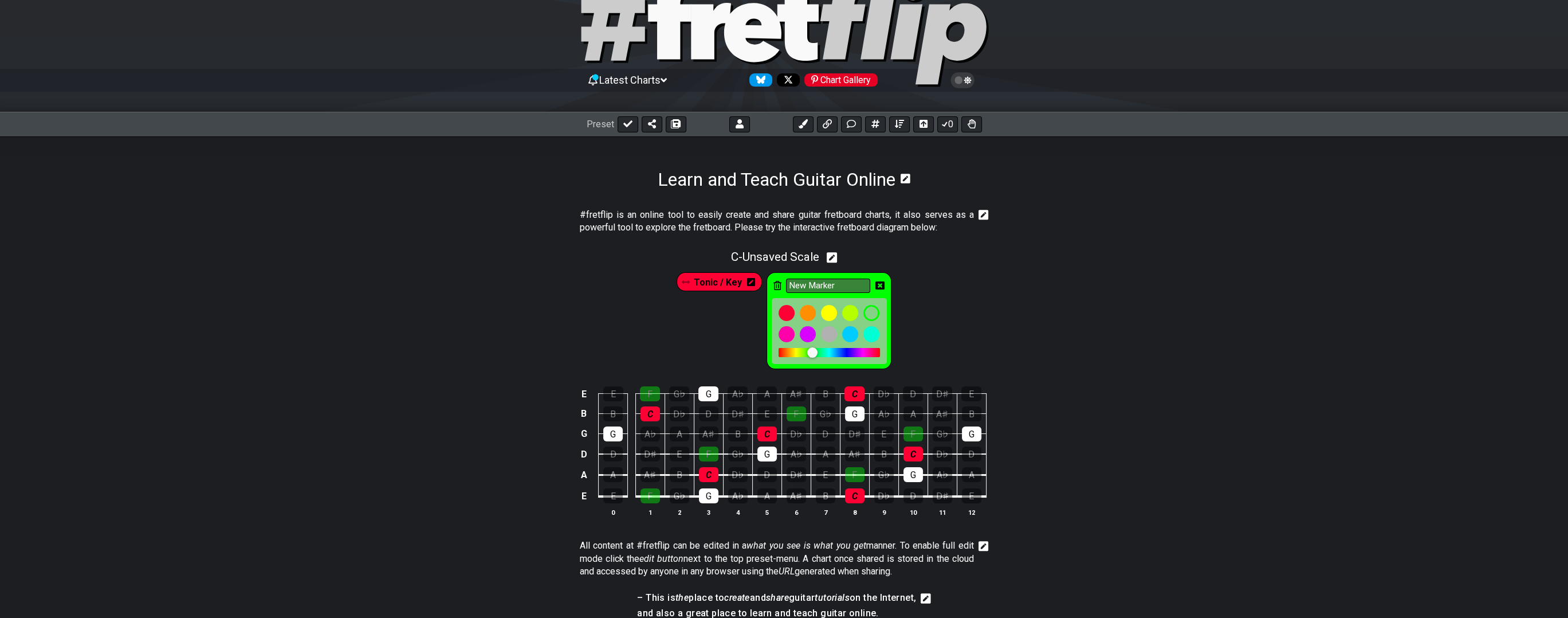
click at [972, 274] on div "Tonic / Key New Marker" at bounding box center [784, 318] width 1568 height 107
